Goal: Information Seeking & Learning: Understand process/instructions

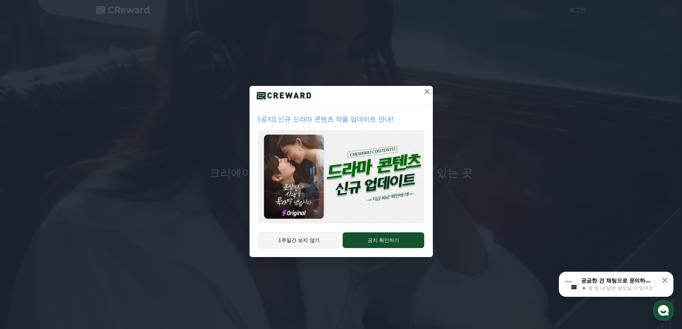
click at [309, 241] on button "1주일간 보지 않기" at bounding box center [299, 240] width 82 height 16
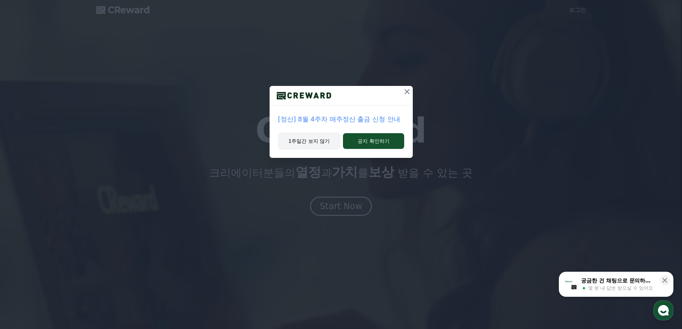
click at [320, 142] on button "1주일간 보지 않기" at bounding box center [309, 141] width 62 height 16
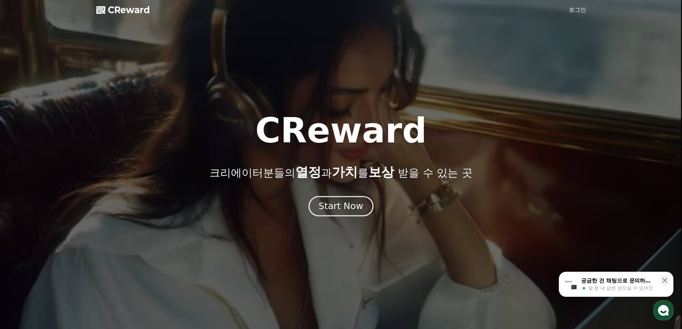
click at [349, 210] on div "Start Now" at bounding box center [341, 206] width 44 height 12
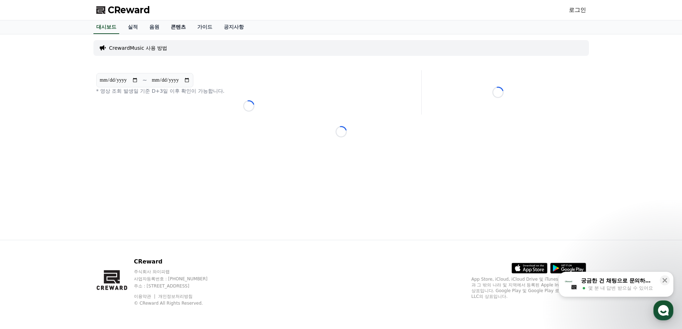
click at [177, 27] on link "콘텐츠" at bounding box center [178, 27] width 26 height 14
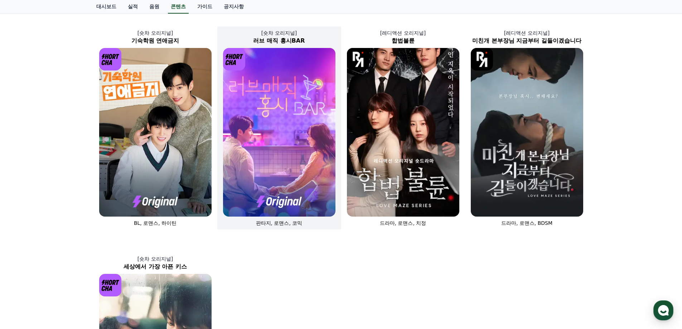
scroll to position [251, 0]
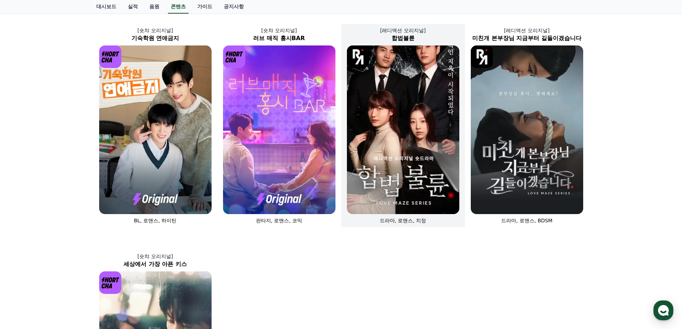
click at [395, 161] on img at bounding box center [403, 129] width 112 height 169
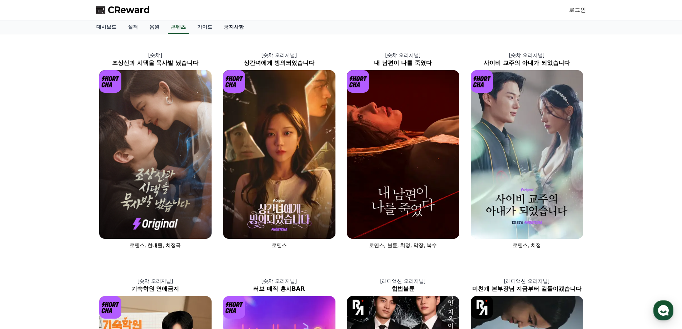
click at [234, 25] on link "공지사항" at bounding box center [234, 27] width 32 height 14
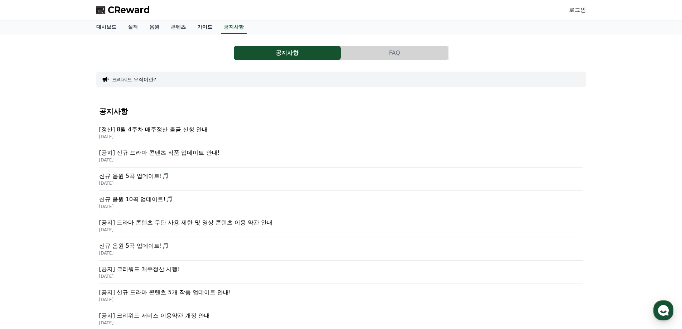
click at [205, 27] on link "가이드" at bounding box center [205, 27] width 26 height 14
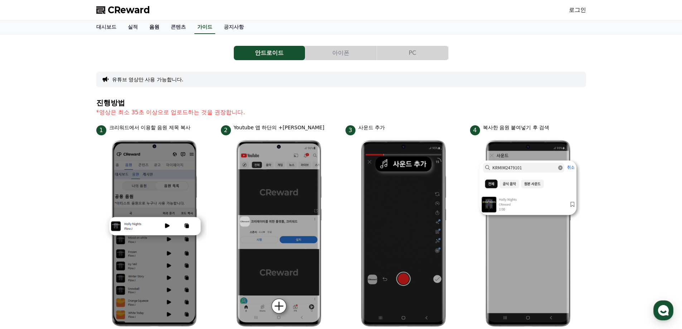
click at [154, 32] on link "음원" at bounding box center [154, 27] width 21 height 14
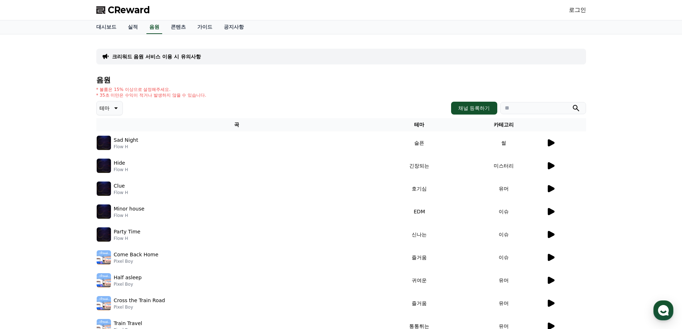
click at [117, 9] on span "CReward" at bounding box center [129, 9] width 42 height 11
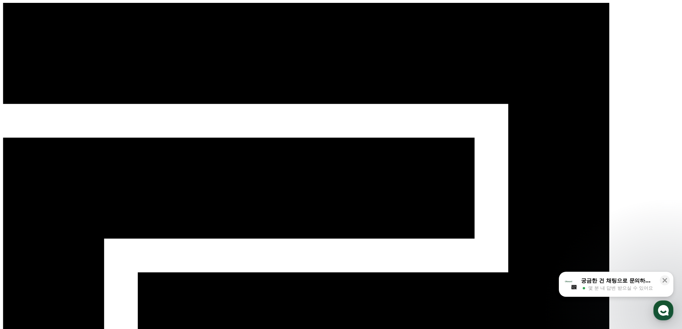
type input "**********"
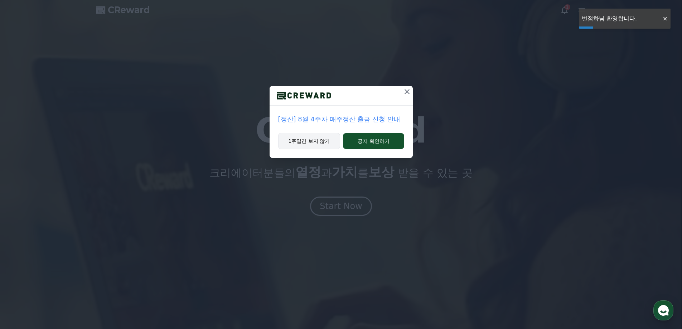
click at [291, 136] on button "1주일간 보지 않기" at bounding box center [309, 141] width 62 height 16
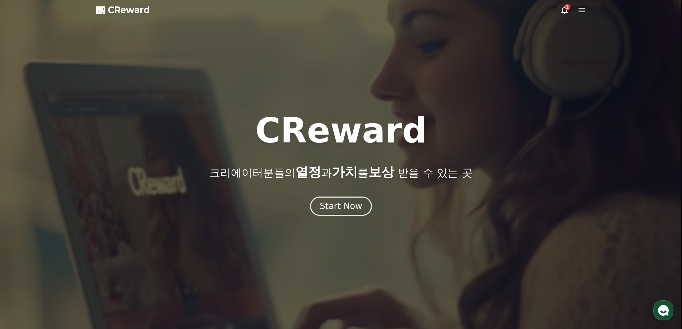
click at [565, 12] on icon at bounding box center [564, 10] width 6 height 8
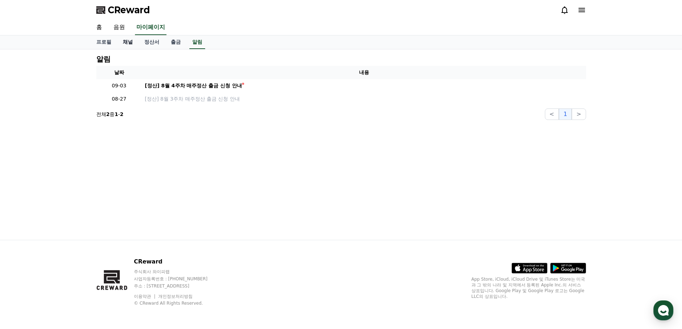
click at [128, 41] on link "채널" at bounding box center [127, 42] width 21 height 14
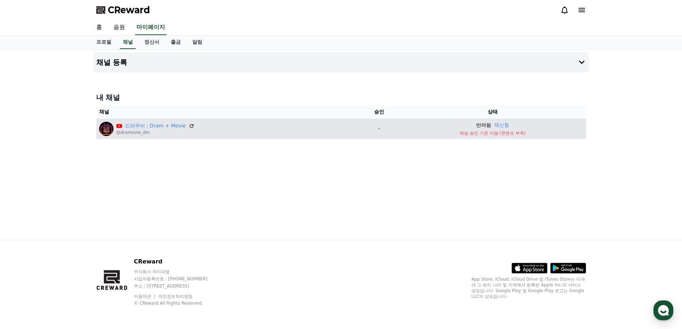
drag, startPoint x: 469, startPoint y: 135, endPoint x: 516, endPoint y: 133, distance: 47.3
click at [516, 133] on p "채널 승인 기준 미달 (콘텐츠 부족)" at bounding box center [492, 133] width 180 height 6
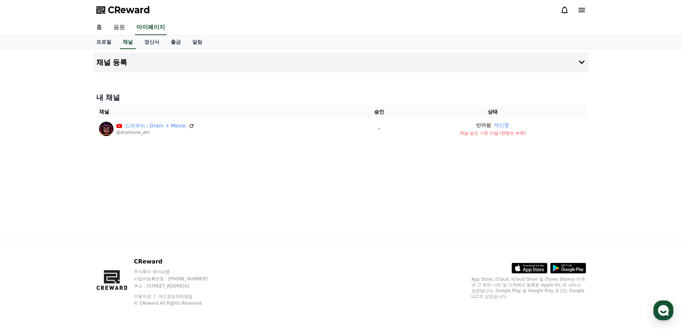
click at [118, 26] on link "음원" at bounding box center [119, 27] width 23 height 15
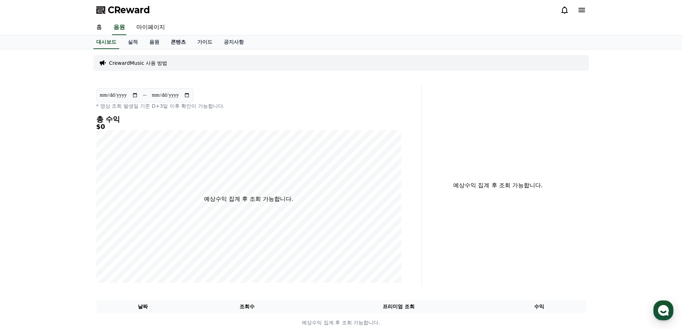
click at [176, 40] on link "콘텐츠" at bounding box center [178, 42] width 26 height 14
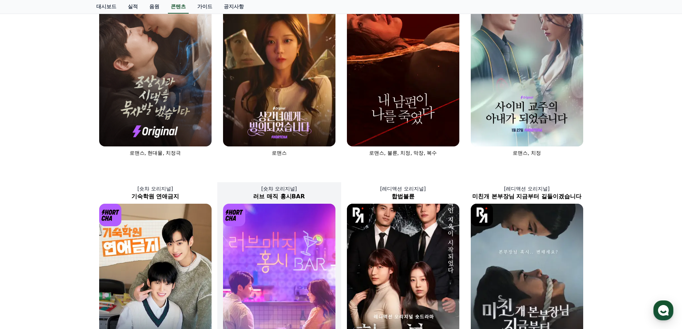
scroll to position [215, 0]
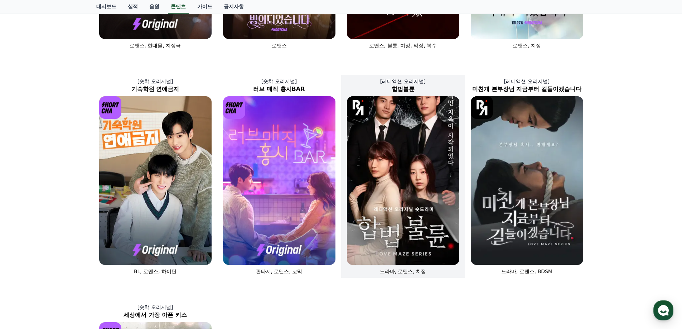
click at [380, 202] on img at bounding box center [403, 180] width 112 height 169
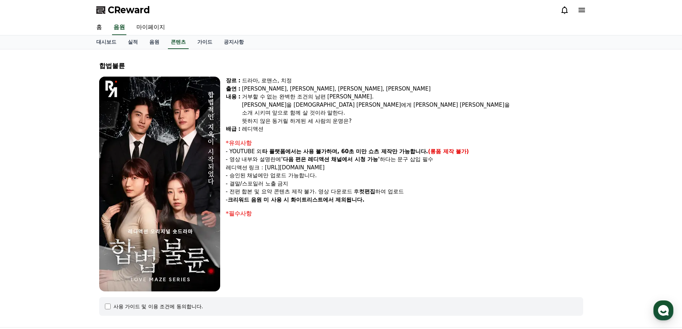
drag, startPoint x: 453, startPoint y: 152, endPoint x: 483, endPoint y: 152, distance: 30.1
click at [483, 152] on p "- YOUTUBE 외 타 플랫폼에서는 사용 불가하며, 60초 미만 쇼츠 제작만 가능합니다. (롱폼 제작 불가)" at bounding box center [404, 151] width 357 height 8
click at [407, 189] on p "- 전편 합본 및 요약 콘텐츠 제작 불가. 영상 다운로드 후 컷편집 하여 업로드" at bounding box center [404, 192] width 357 height 8
click at [183, 42] on link "콘텐츠" at bounding box center [178, 42] width 21 height 14
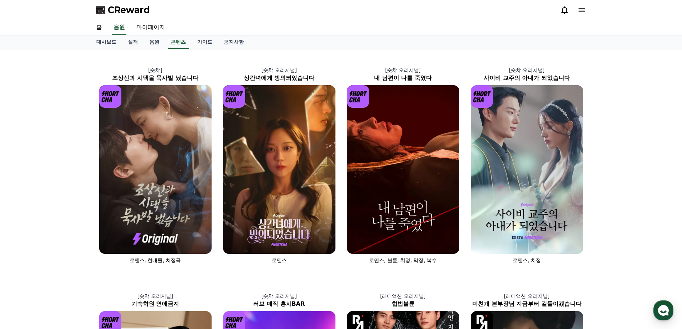
click at [118, 9] on span "CReward" at bounding box center [129, 9] width 42 height 11
